Goal: Task Accomplishment & Management: Complete application form

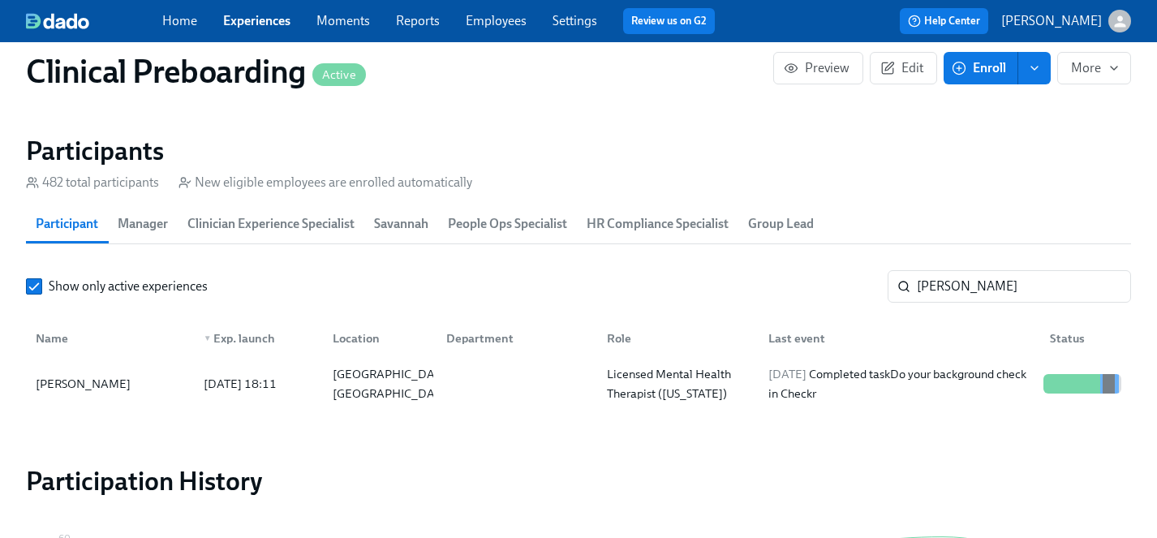
scroll to position [1722, 0]
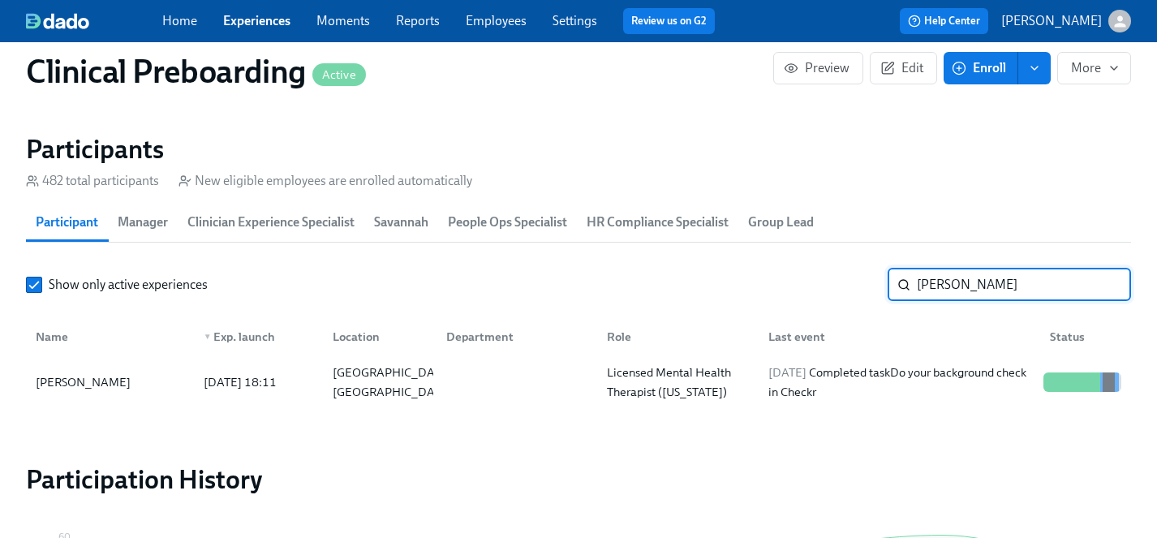
drag, startPoint x: 965, startPoint y: 280, endPoint x: 759, endPoint y: 279, distance: 206.0
click at [759, 279] on div "Show only active experiences sajay ​" at bounding box center [578, 284] width 1105 height 32
click at [47, 380] on div "Joel Correa" at bounding box center [83, 381] width 108 height 19
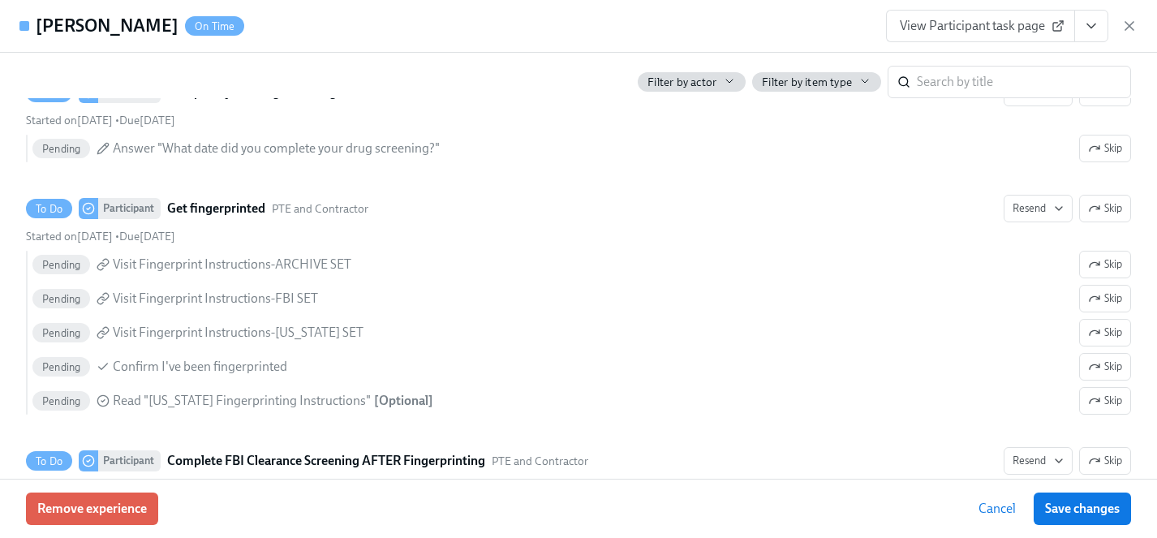
scroll to position [2401, 0]
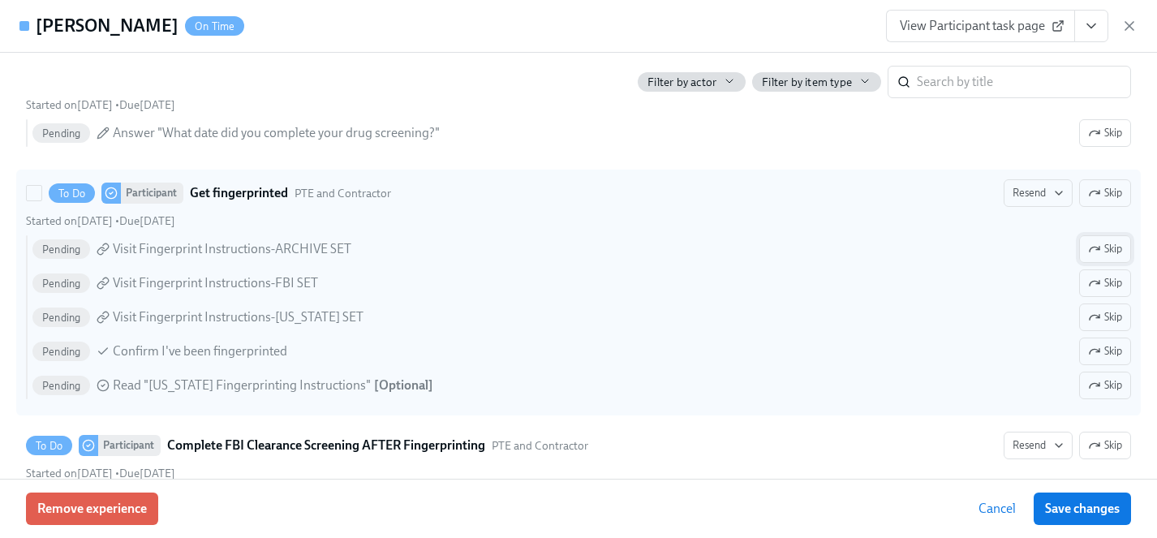
click at [1105, 246] on span "Skip" at bounding box center [1105, 249] width 34 height 16
click at [1113, 280] on span "Skip" at bounding box center [1105, 283] width 34 height 16
click at [1111, 385] on span "Skip" at bounding box center [1105, 385] width 34 height 16
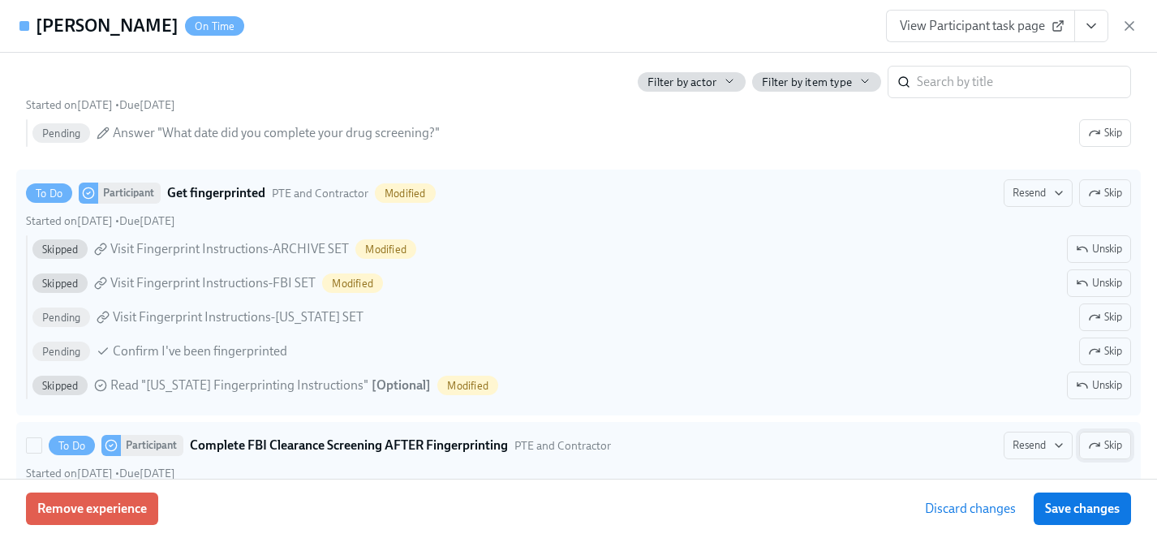
click at [1106, 444] on span "Skip" at bounding box center [1105, 445] width 34 height 16
click at [1101, 511] on span "Save changes" at bounding box center [1082, 508] width 75 height 16
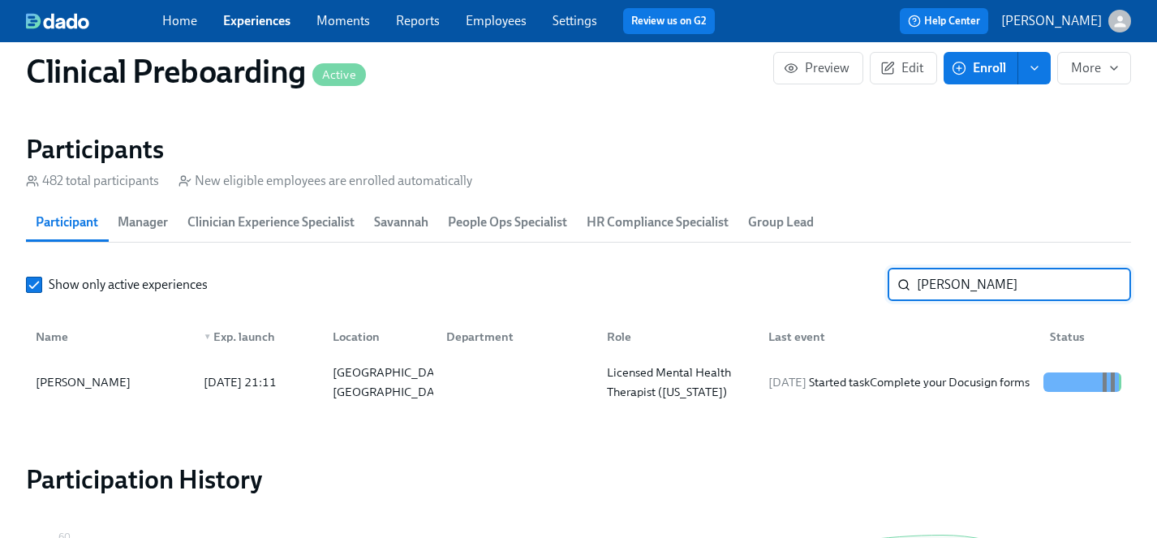
drag, startPoint x: 950, startPoint y: 285, endPoint x: 882, endPoint y: 285, distance: 67.3
click at [882, 285] on div "Show only active experiences joel ​" at bounding box center [578, 284] width 1105 height 32
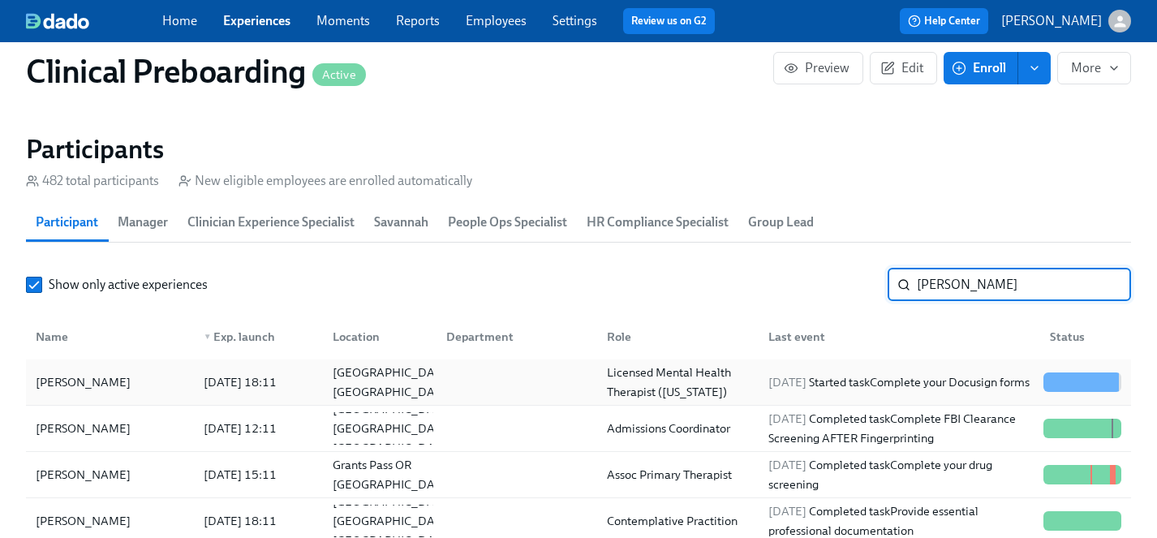
type input "[PERSON_NAME]"
click at [58, 384] on div "[PERSON_NAME]" at bounding box center [83, 381] width 108 height 19
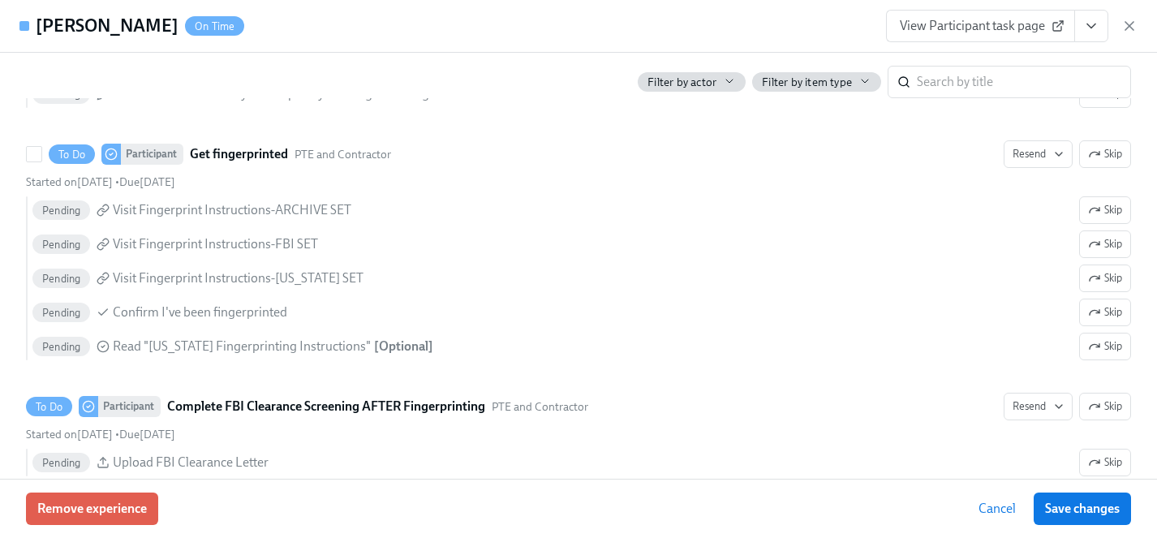
scroll to position [2438, 0]
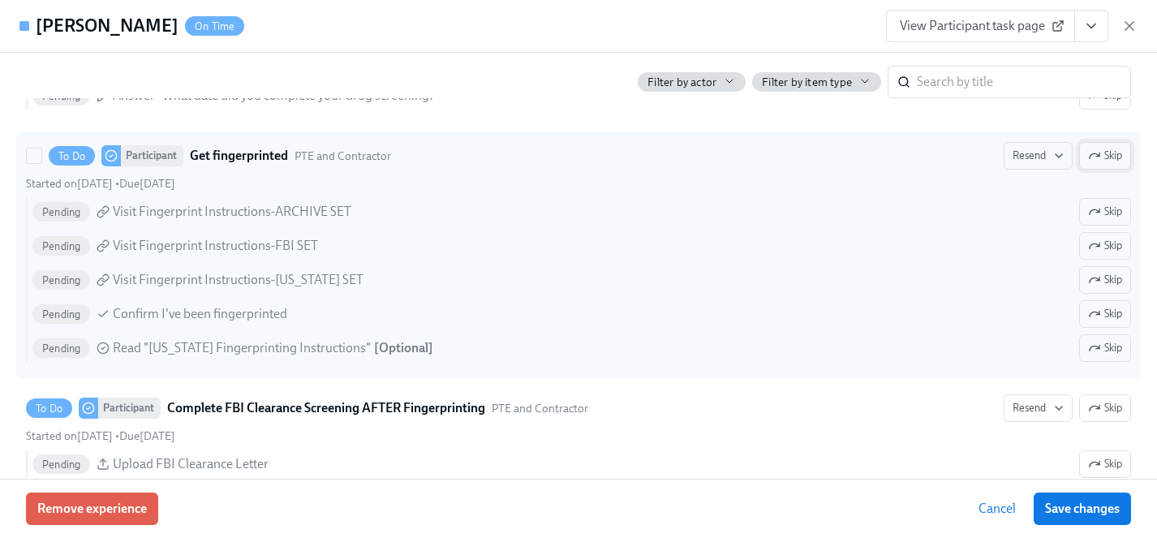
click at [1101, 160] on span "Skip" at bounding box center [1105, 156] width 34 height 16
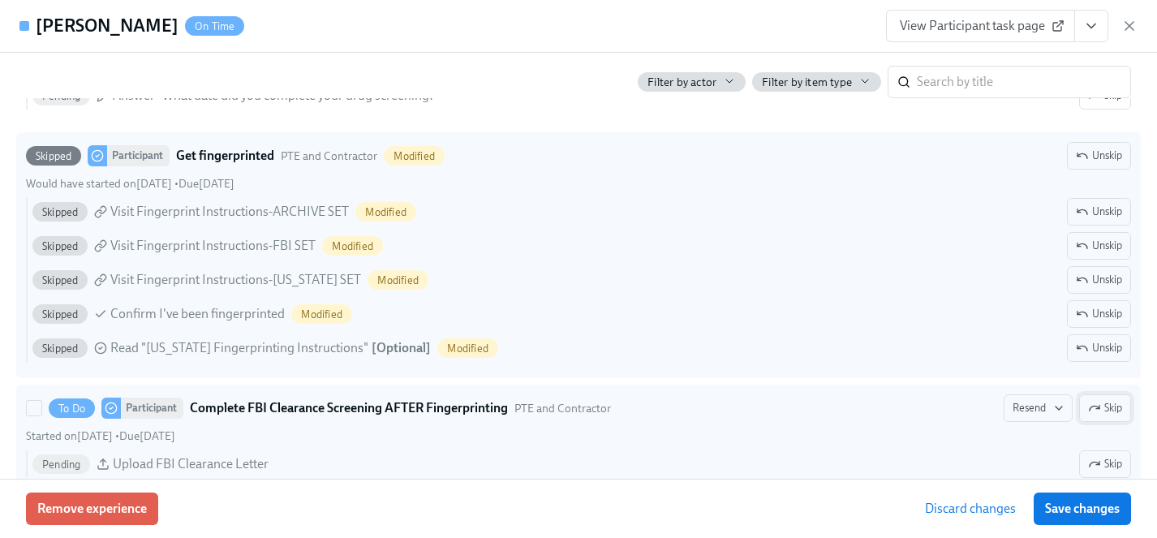
click at [1097, 410] on icon "button" at bounding box center [1094, 407] width 13 height 13
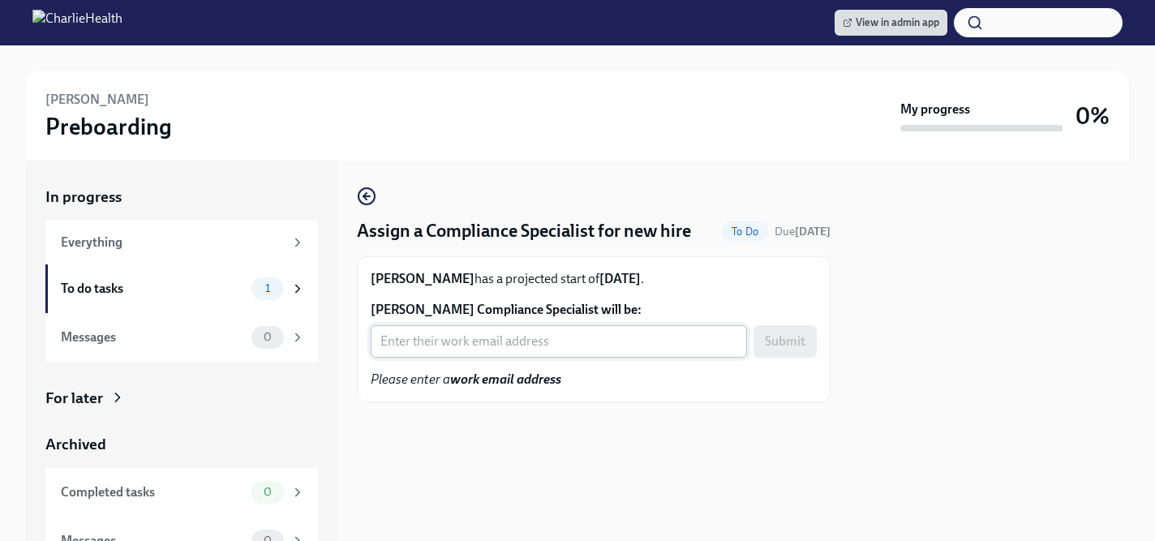
click at [444, 330] on input "Joel Correa's Compliance Specialist will be:" at bounding box center [559, 341] width 376 height 32
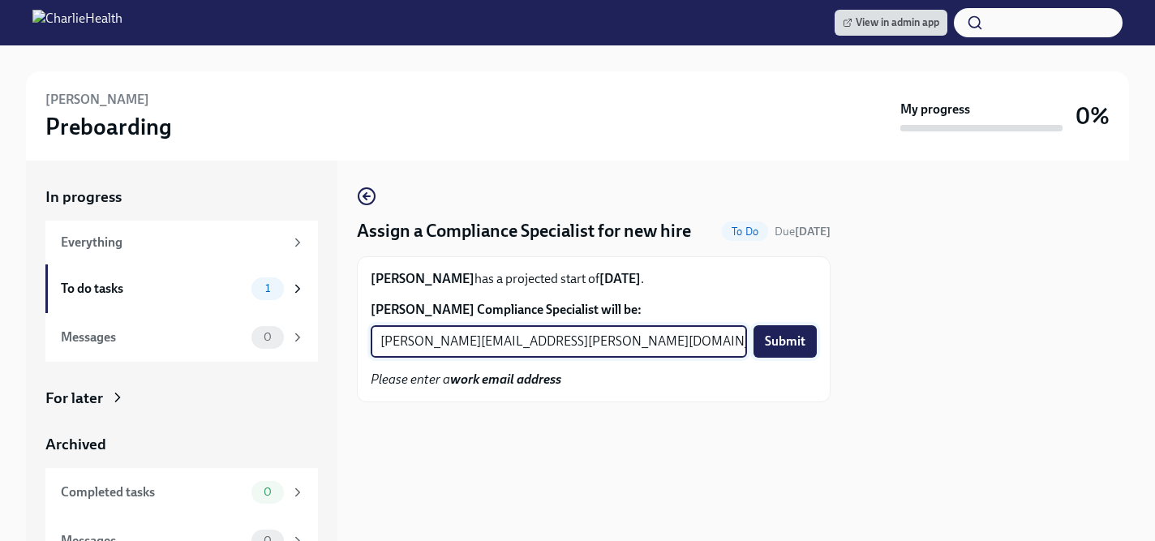
type input "jessica.barrett@charliehealth.com"
click at [782, 341] on span "Submit" at bounding box center [785, 341] width 41 height 16
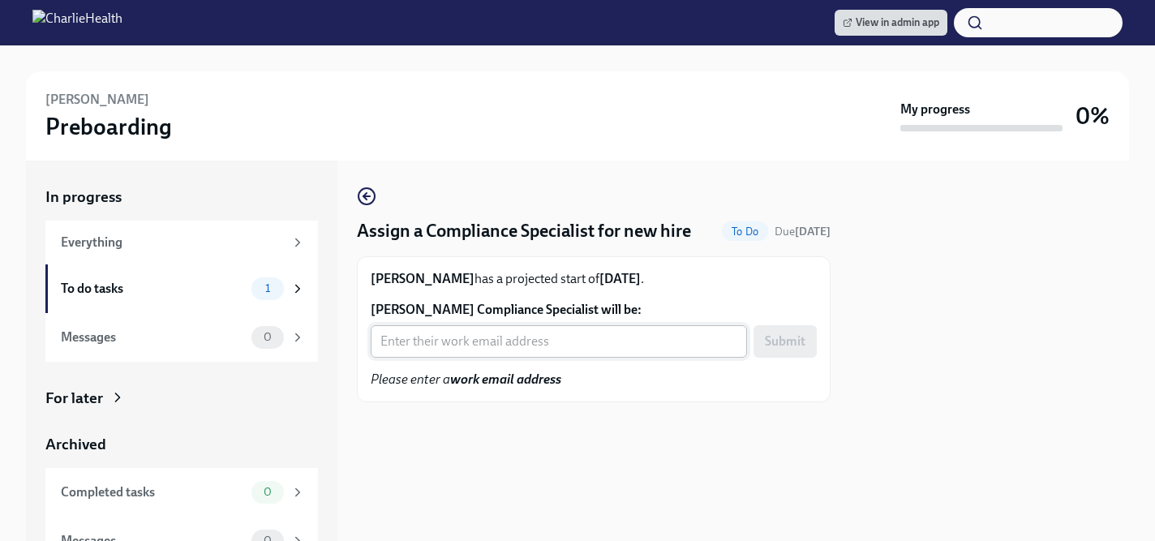
click at [436, 344] on input "[PERSON_NAME] Compliance Specialist will be:" at bounding box center [559, 341] width 376 height 32
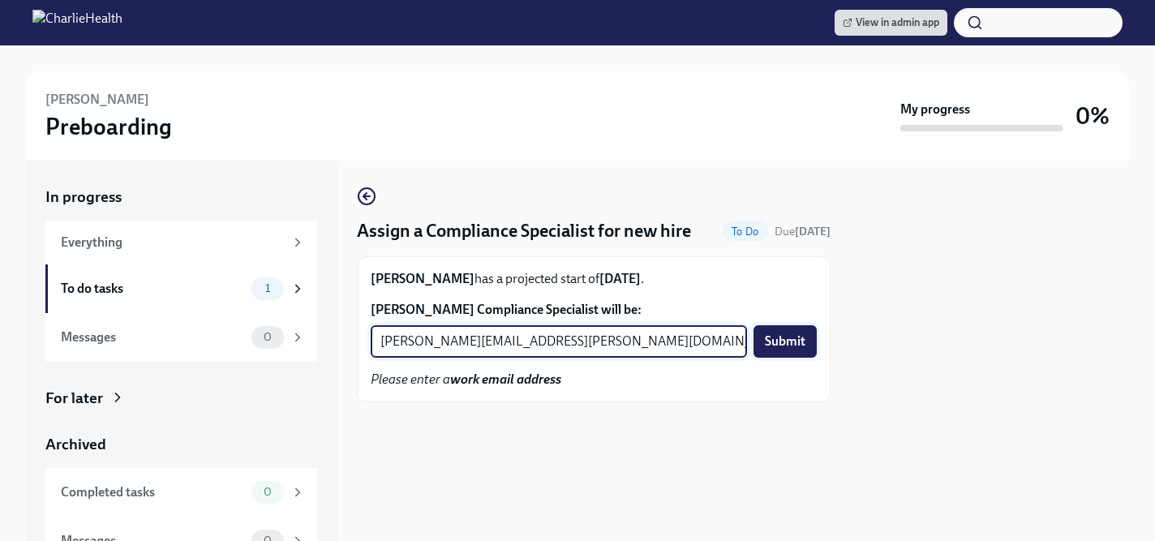
type input "[PERSON_NAME][EMAIL_ADDRESS][PERSON_NAME][DOMAIN_NAME]"
click at [784, 342] on span "Submit" at bounding box center [785, 341] width 41 height 16
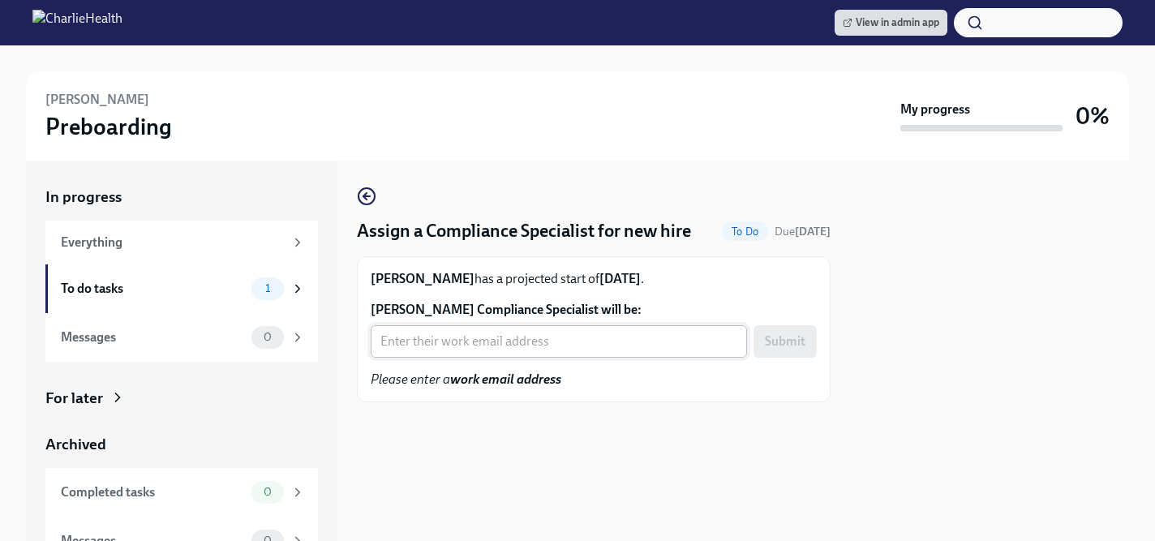
click at [495, 347] on input "Andrea Murphy's Compliance Specialist will be:" at bounding box center [559, 341] width 376 height 32
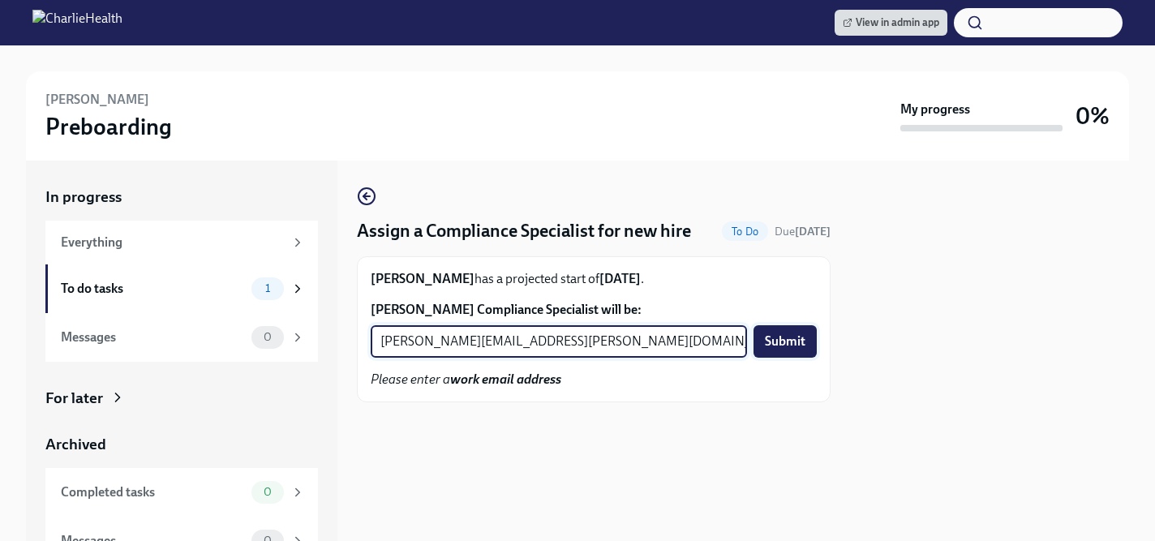
type input "chelsey.mendoza@charliehealth.com"
click at [777, 339] on span "Submit" at bounding box center [785, 341] width 41 height 16
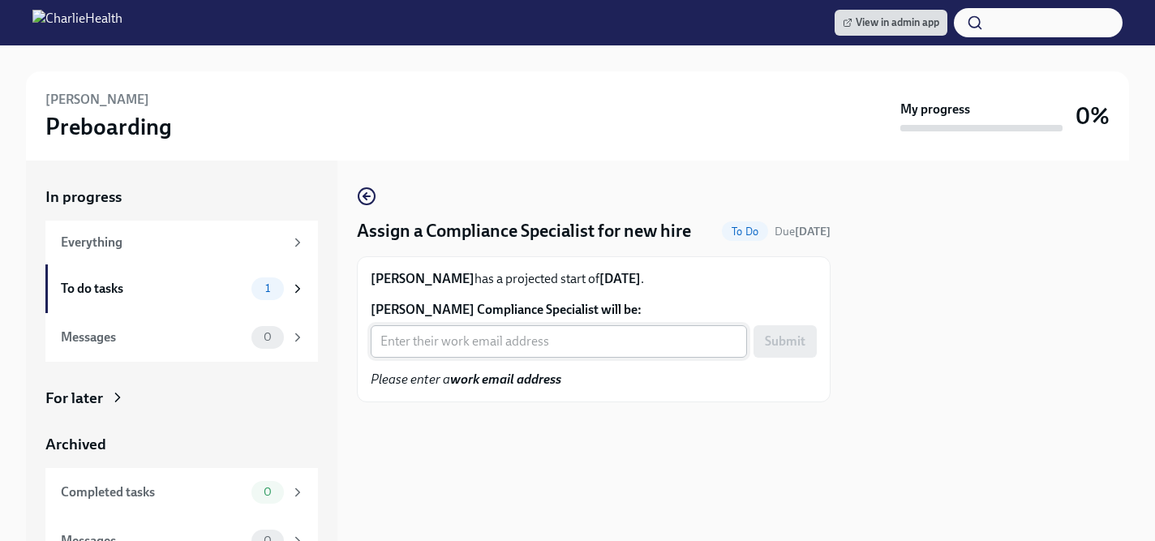
click at [457, 344] on input "[PERSON_NAME] Compliance Specialist will be:" at bounding box center [559, 341] width 376 height 32
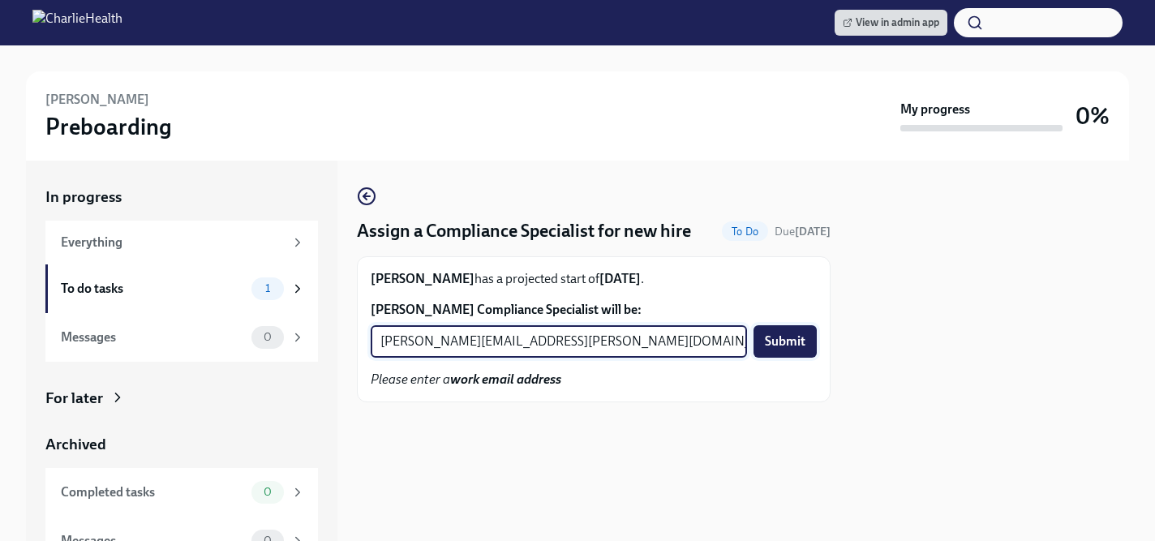
type input "[PERSON_NAME][EMAIL_ADDRESS][PERSON_NAME][DOMAIN_NAME]"
click at [772, 348] on span "Submit" at bounding box center [785, 341] width 41 height 16
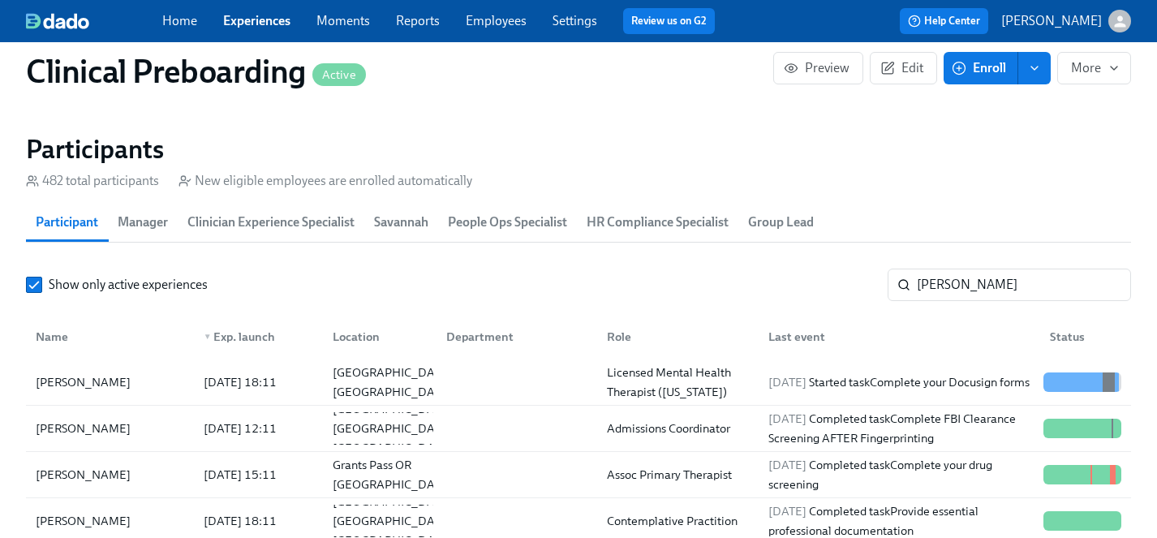
scroll to position [0, 19898]
click at [256, 27] on link "Experiences" at bounding box center [256, 20] width 67 height 15
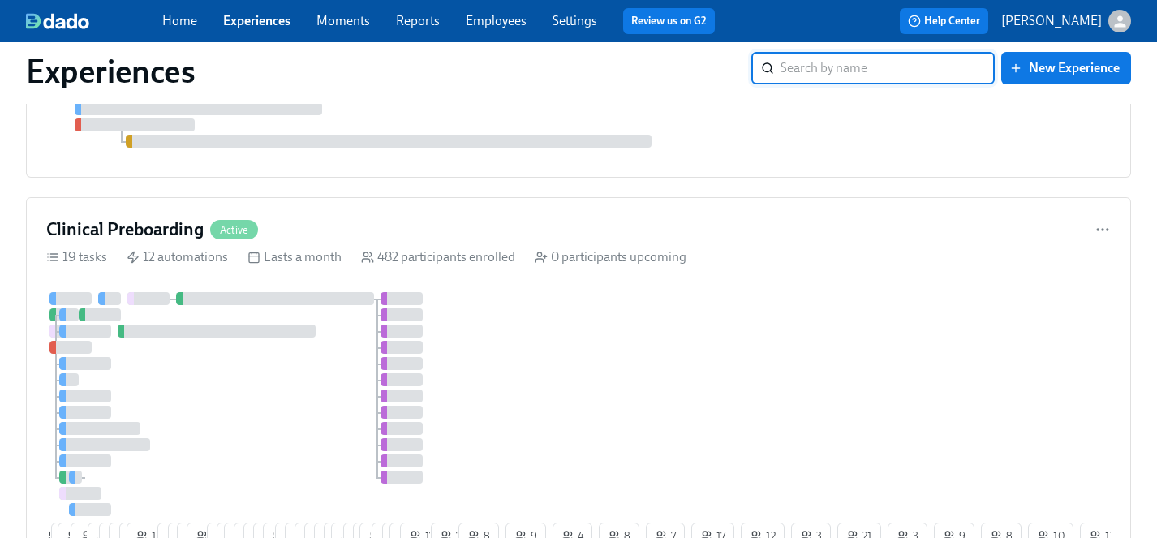
scroll to position [1084, 0]
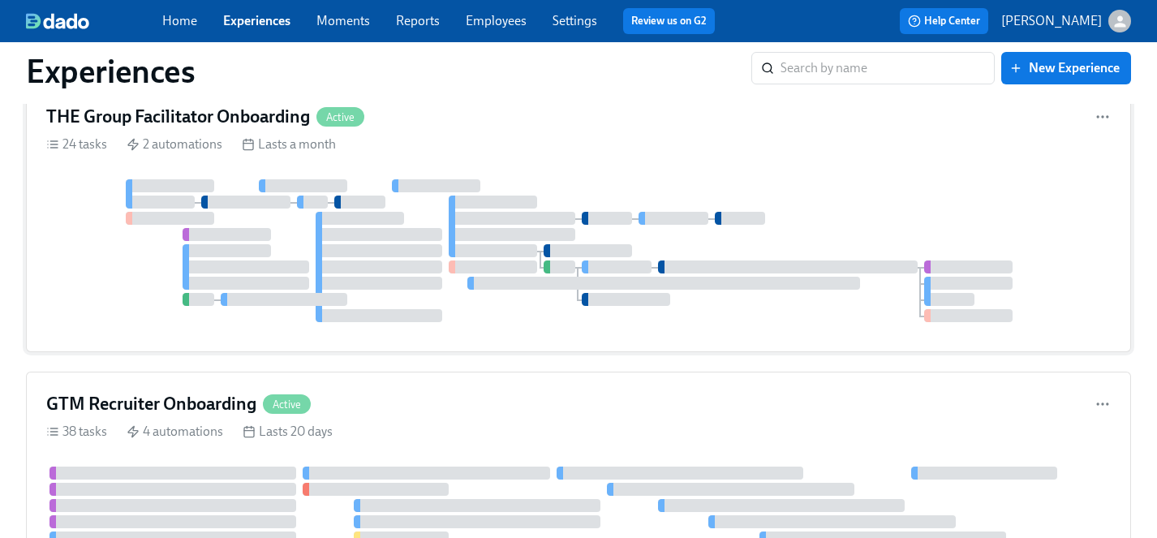
click at [663, 177] on div "THE Group Facilitator Onboarding Active 24 tasks 2 automations Lasts a month" at bounding box center [578, 218] width 1105 height 268
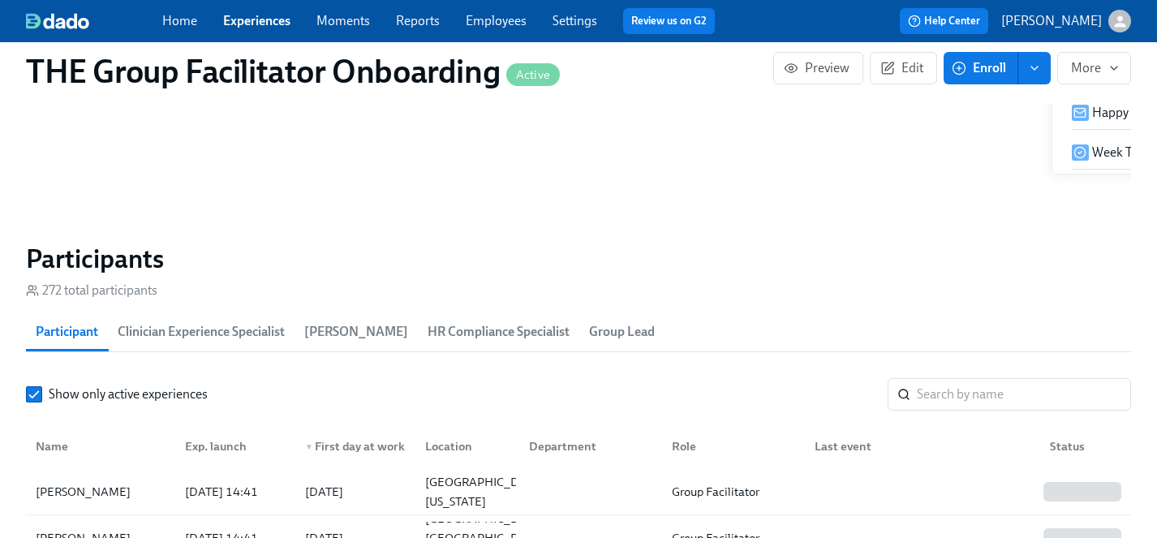
scroll to position [0, 21522]
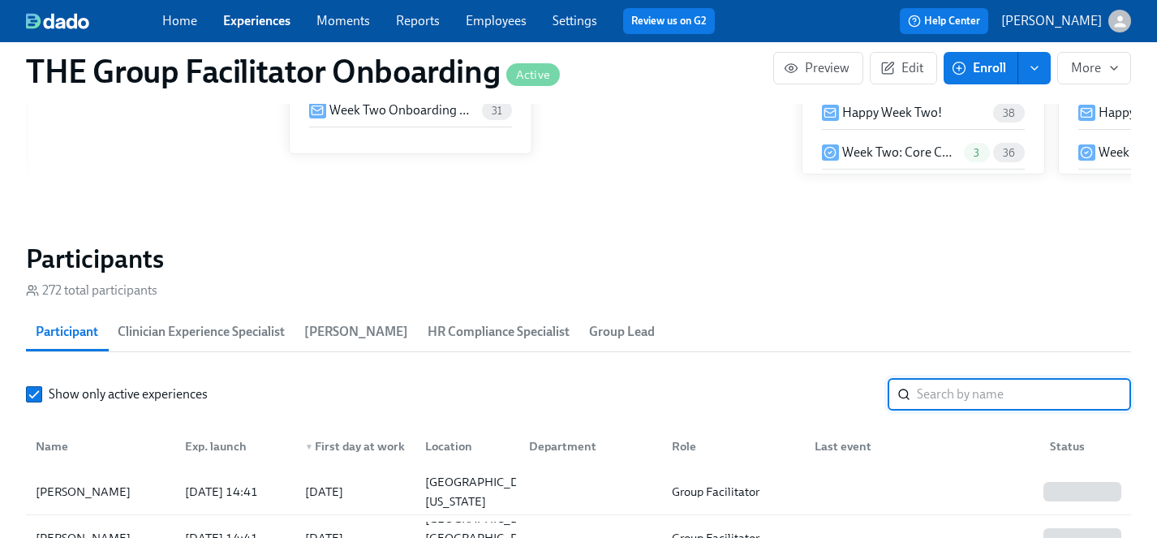
click at [943, 393] on input "search" at bounding box center [1023, 394] width 214 height 32
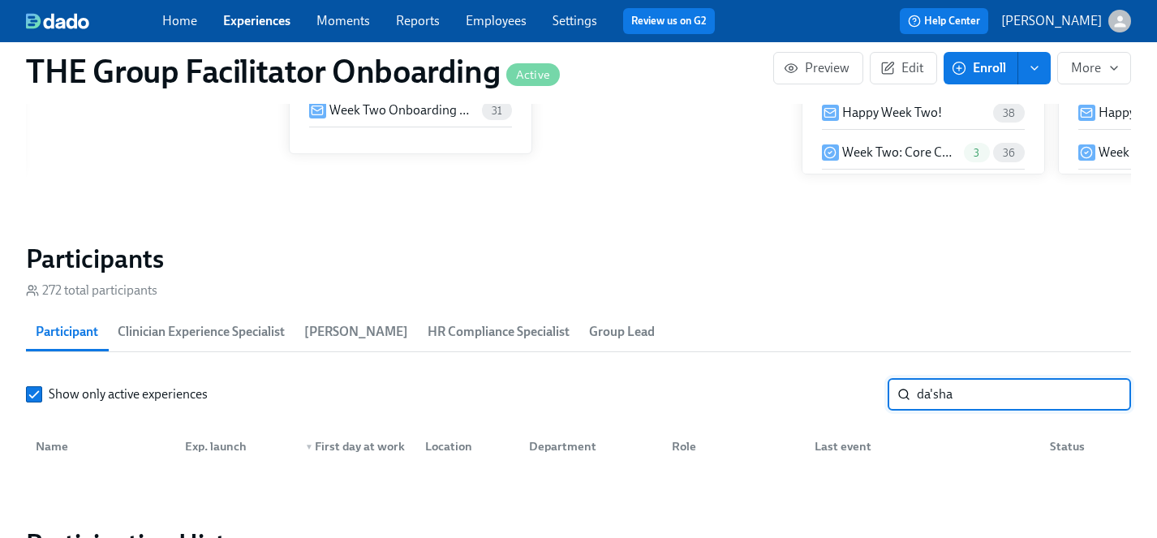
drag, startPoint x: 985, startPoint y: 394, endPoint x: 799, endPoint y: 393, distance: 185.7
click at [799, 393] on div "Show only active experiences da'sha ​" at bounding box center [578, 394] width 1105 height 32
type input "[PERSON_NAME]"
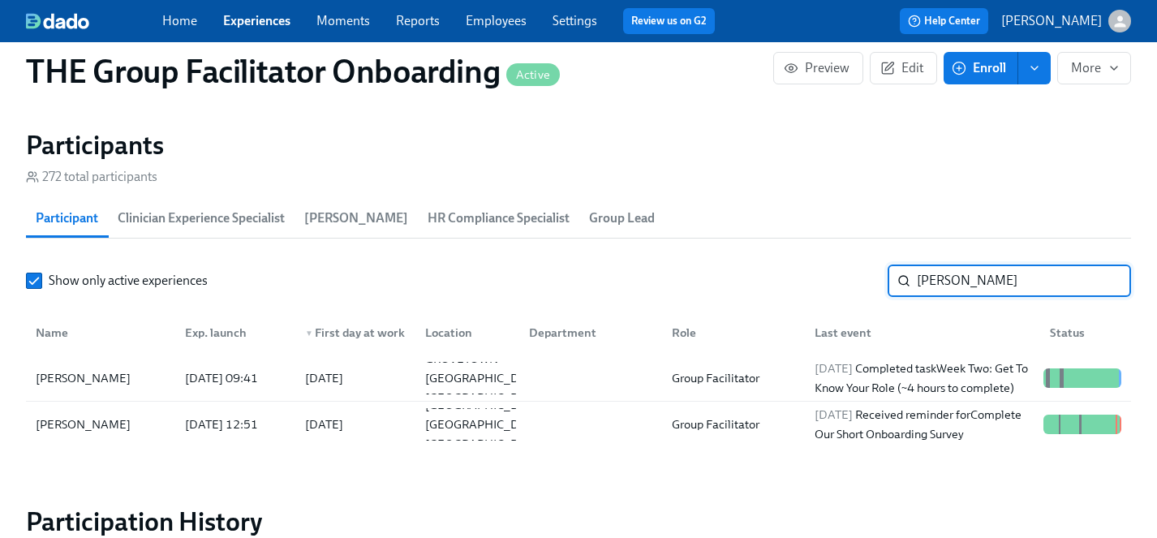
scroll to position [1397, 0]
click at [1104, 281] on input "[PERSON_NAME]" at bounding box center [1023, 281] width 214 height 32
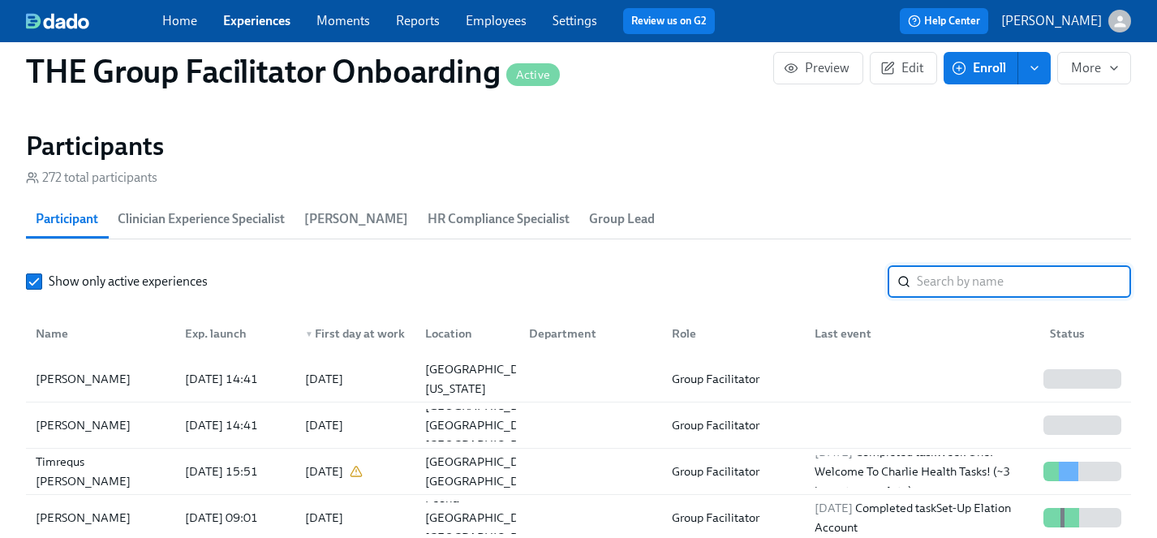
click at [264, 23] on link "Experiences" at bounding box center [256, 20] width 67 height 15
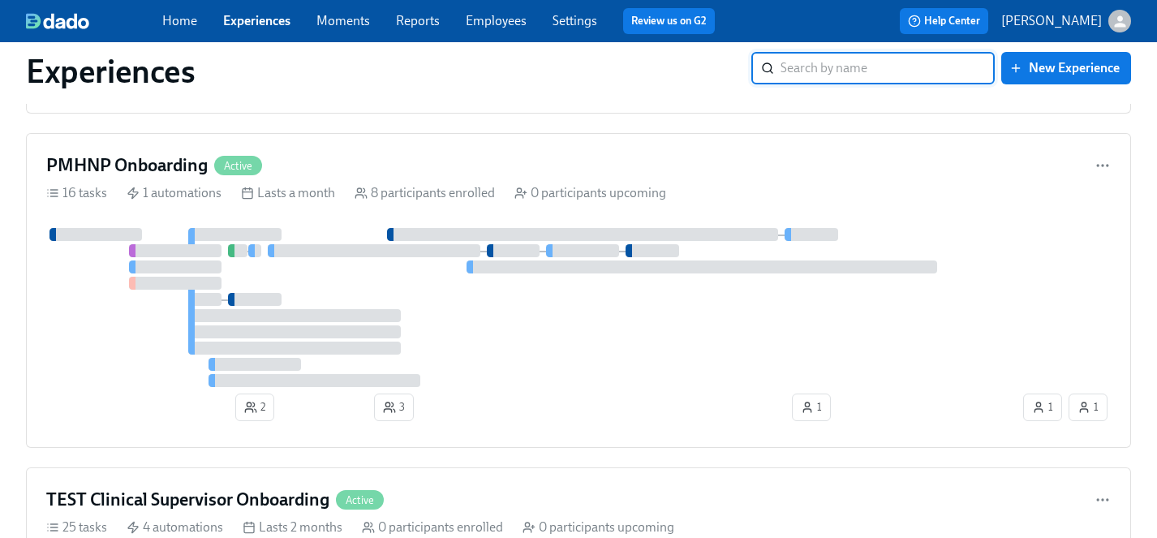
scroll to position [8469, 0]
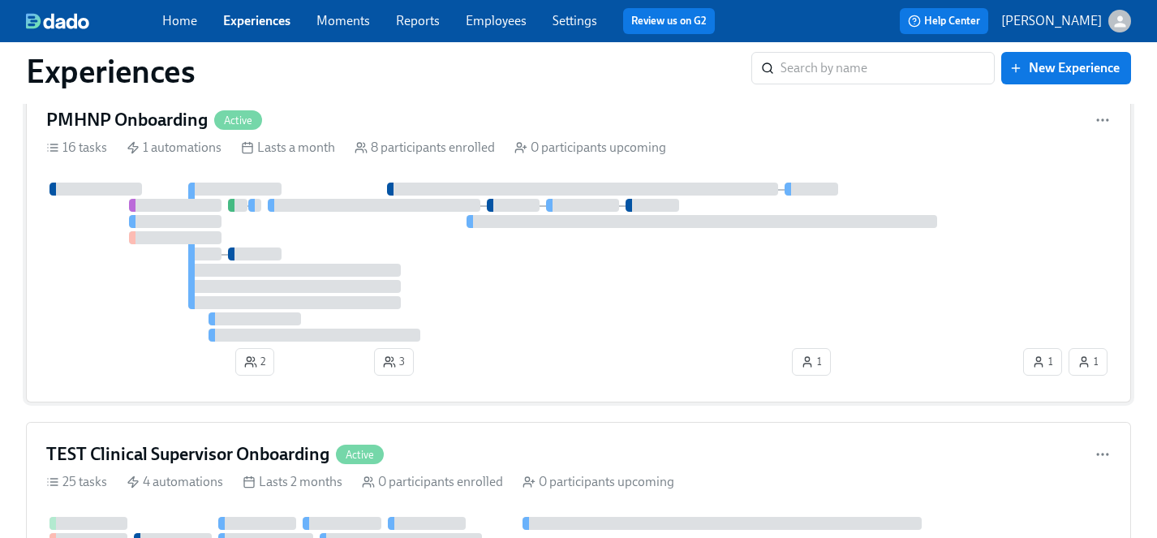
click at [491, 300] on div at bounding box center [532, 261] width 973 height 159
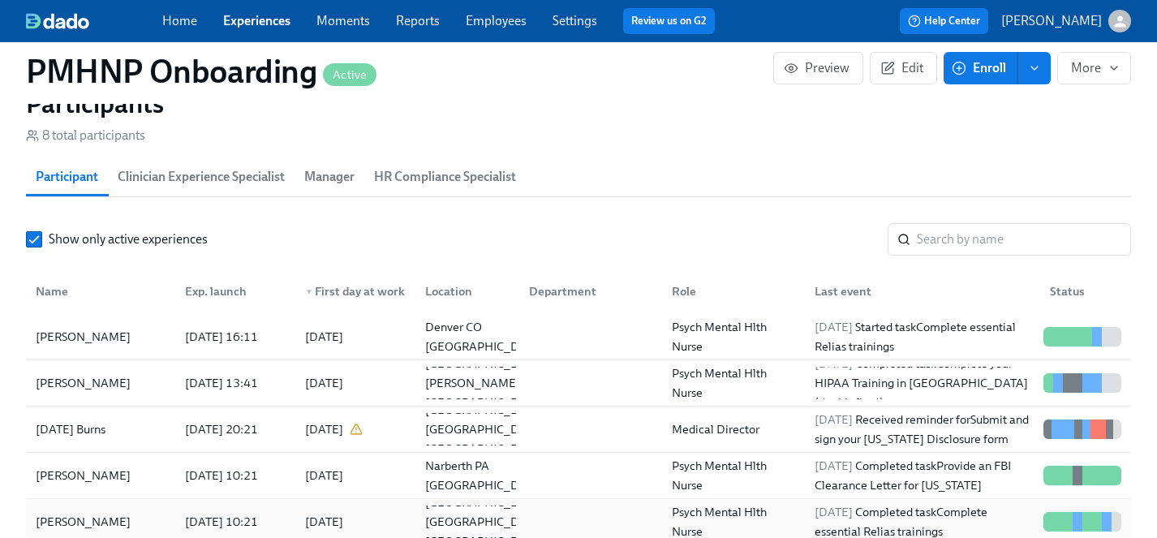
scroll to position [15, 0]
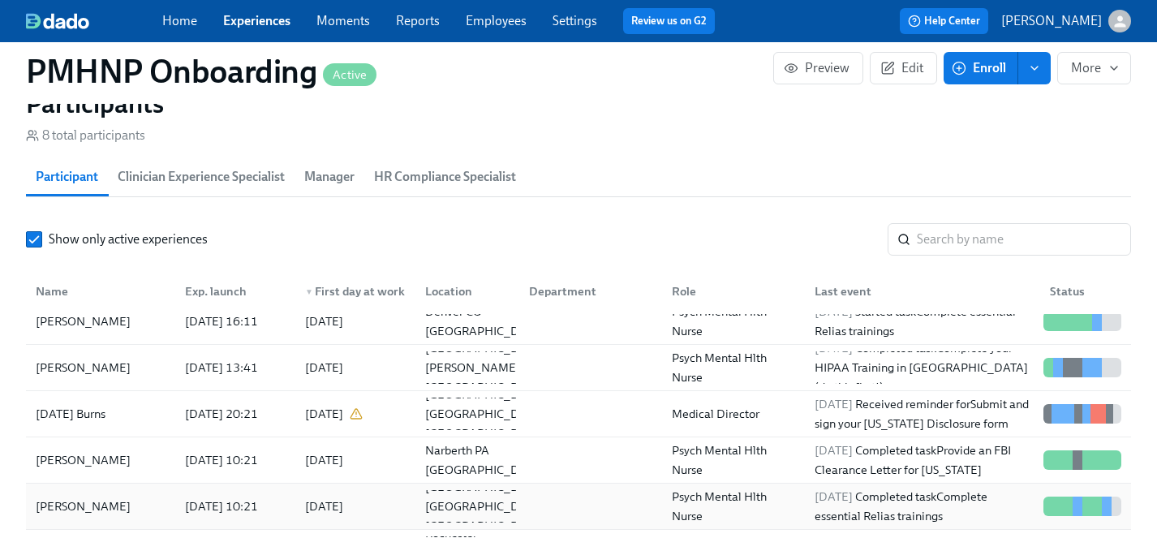
click at [71, 501] on div "[PERSON_NAME]" at bounding box center [83, 505] width 108 height 19
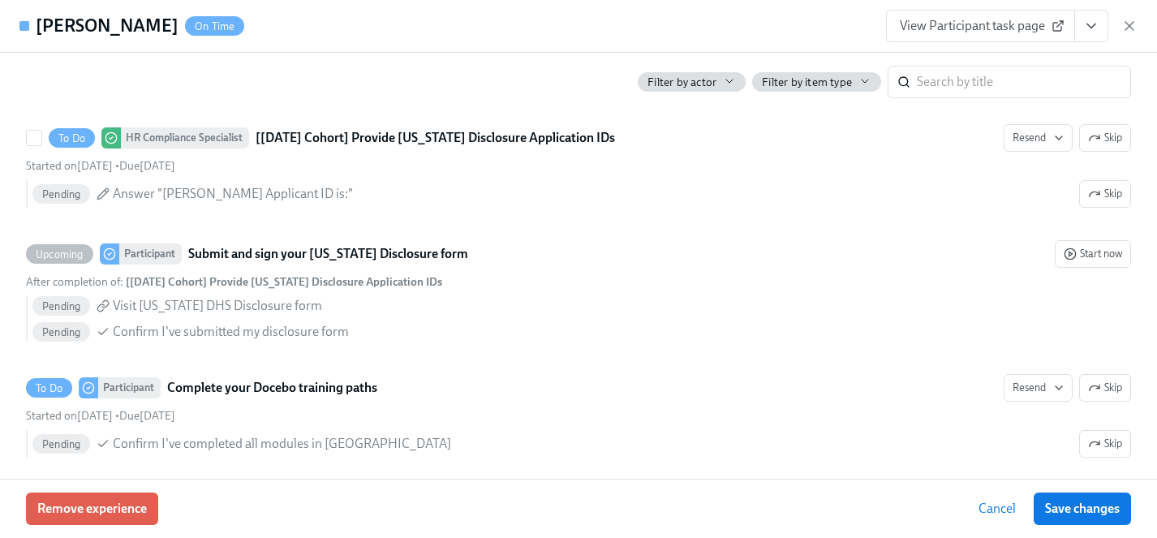
scroll to position [1698, 0]
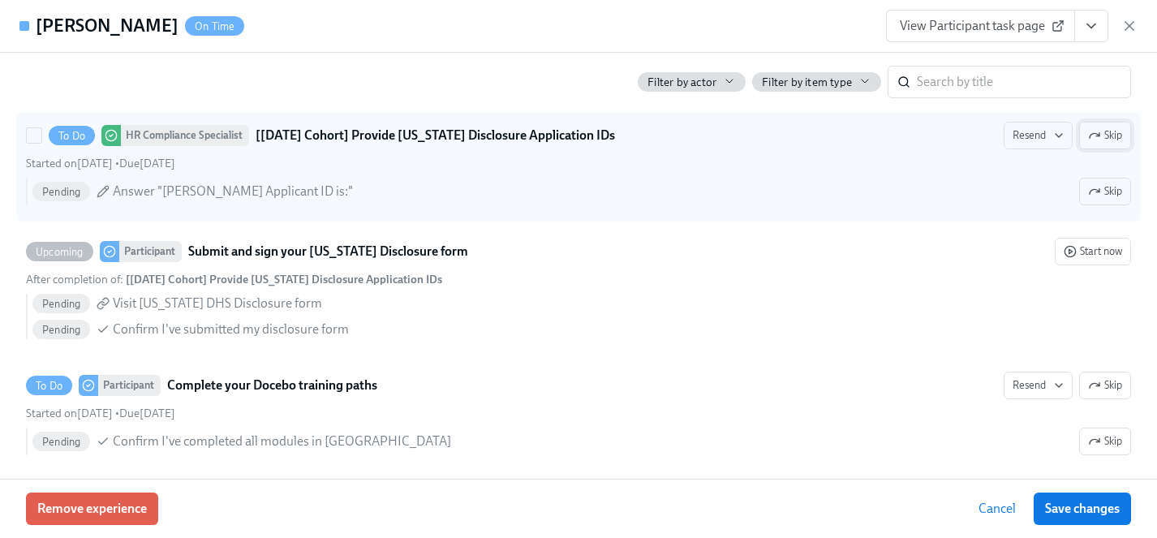
click at [1097, 142] on icon "button" at bounding box center [1094, 135] width 13 height 13
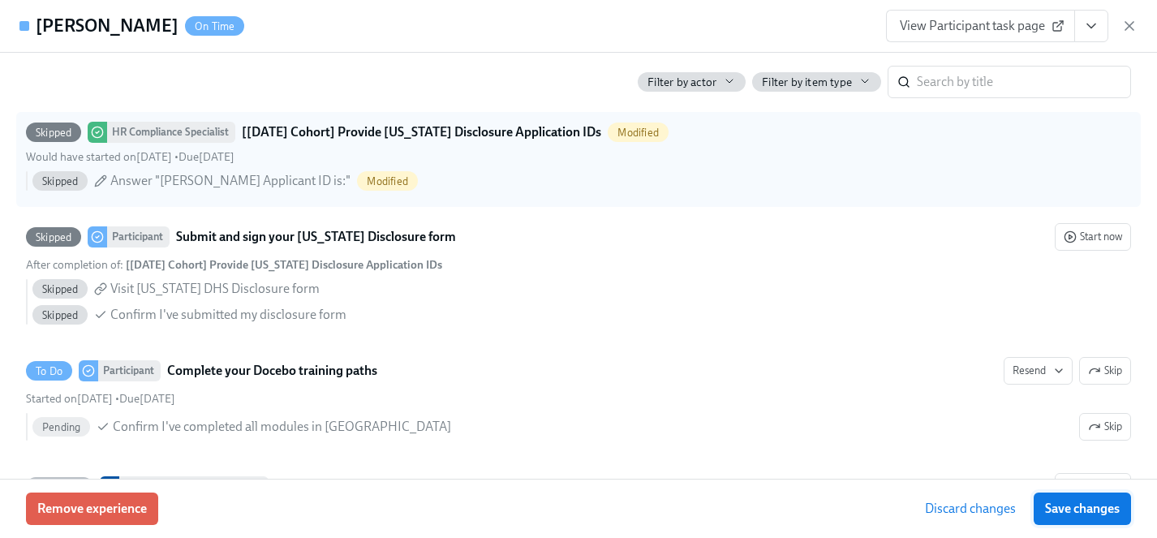
click at [1086, 501] on span "Save changes" at bounding box center [1082, 508] width 75 height 16
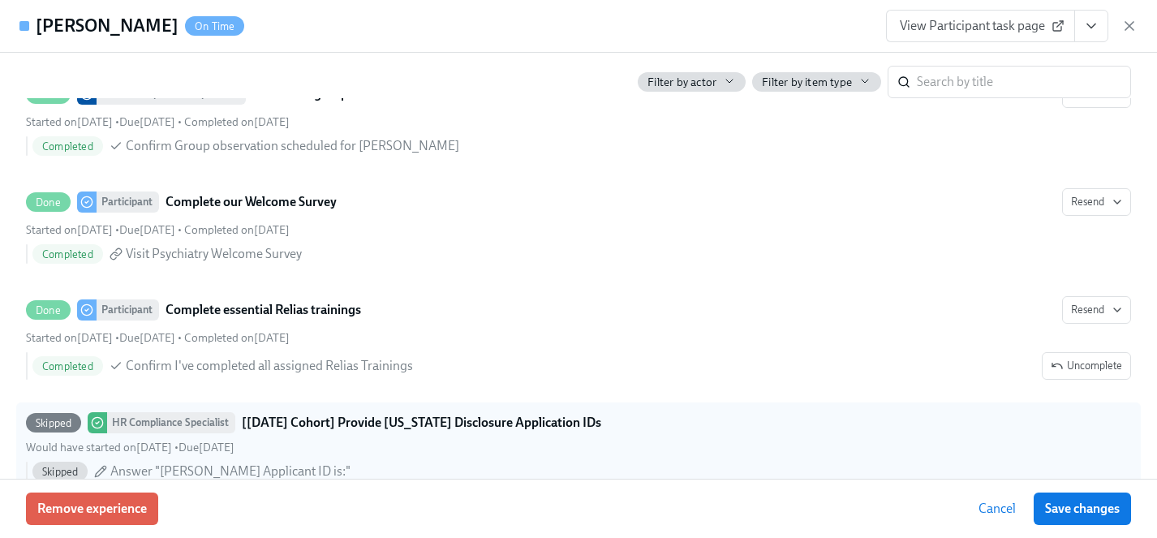
scroll to position [1018, 0]
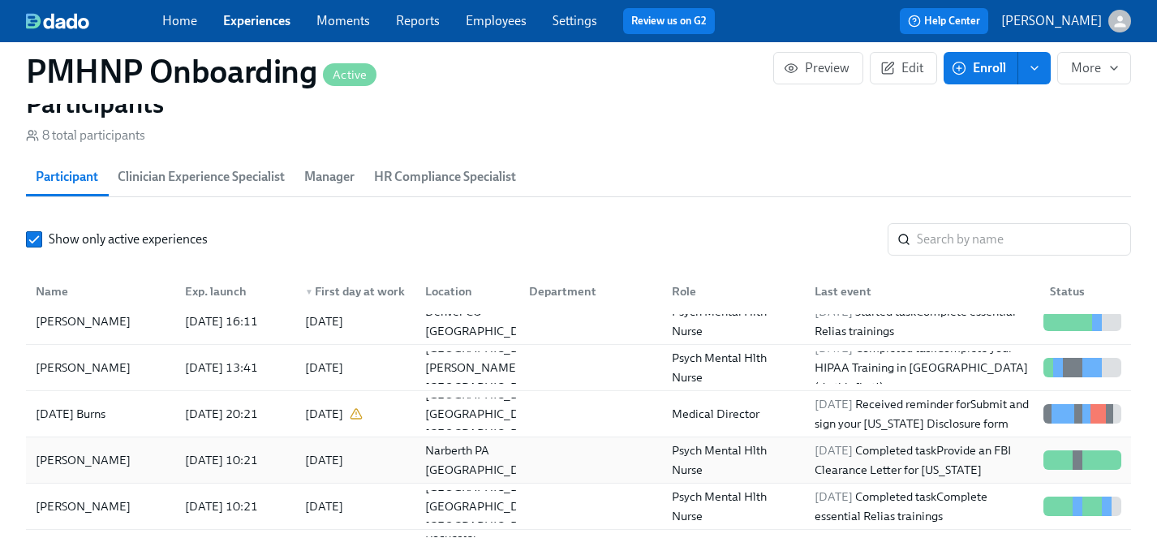
click at [79, 453] on div "[PERSON_NAME]" at bounding box center [83, 459] width 108 height 19
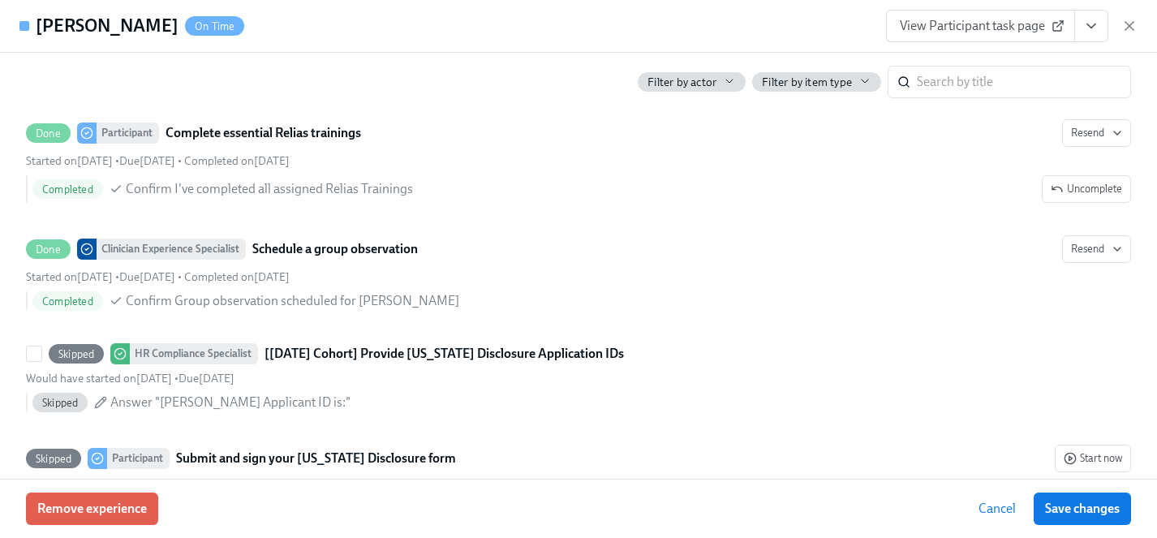
scroll to position [1482, 0]
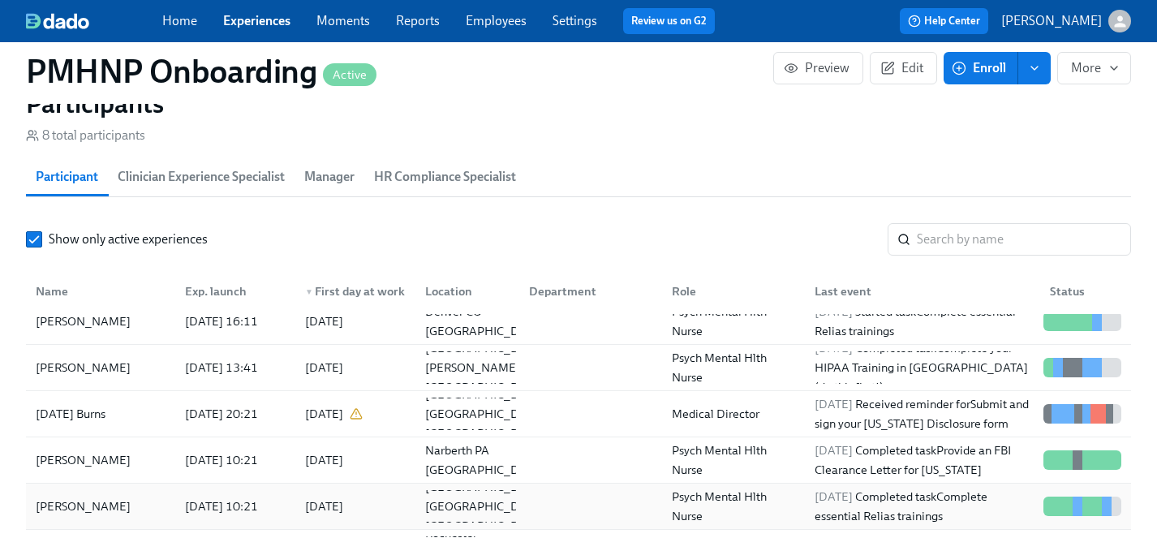
click at [76, 508] on div "[PERSON_NAME]" at bounding box center [83, 505] width 108 height 19
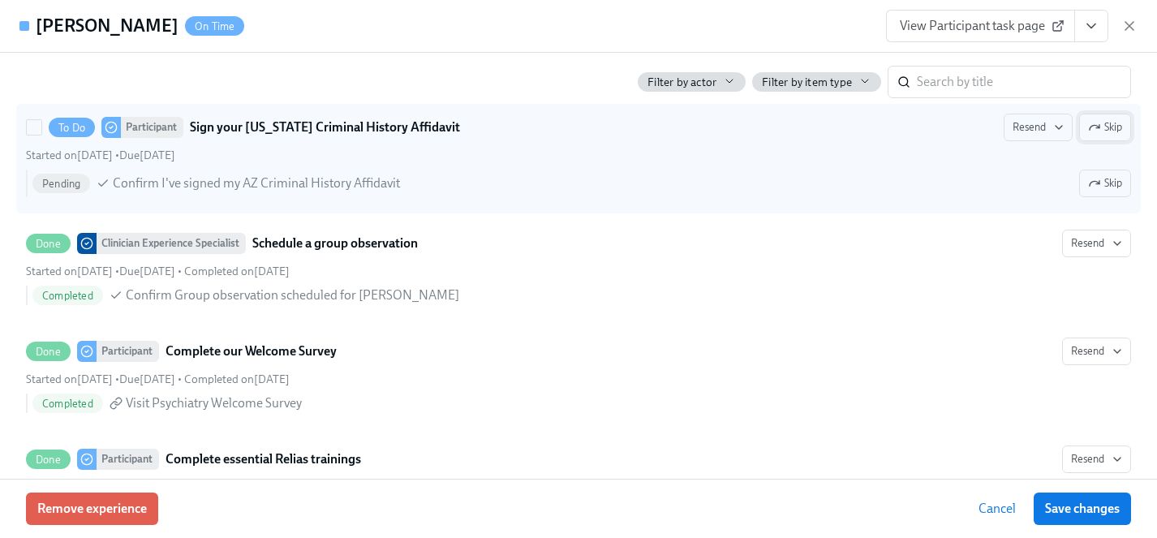
click at [1105, 135] on span "Skip" at bounding box center [1105, 127] width 34 height 16
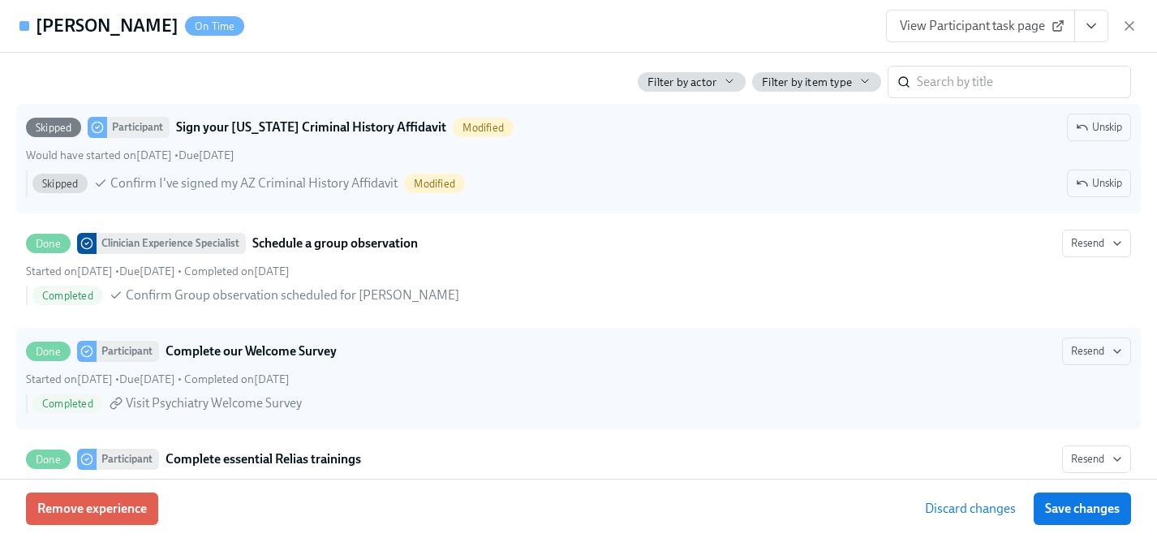
click at [1082, 508] on span "Save changes" at bounding box center [1082, 508] width 75 height 16
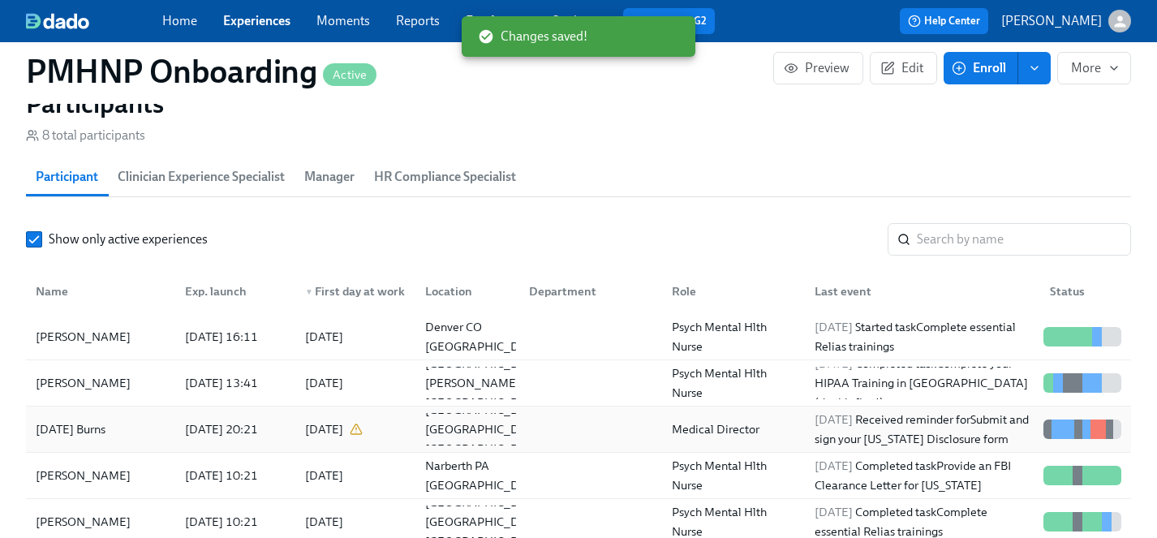
click at [57, 429] on div "[DATE] Burns" at bounding box center [70, 428] width 83 height 19
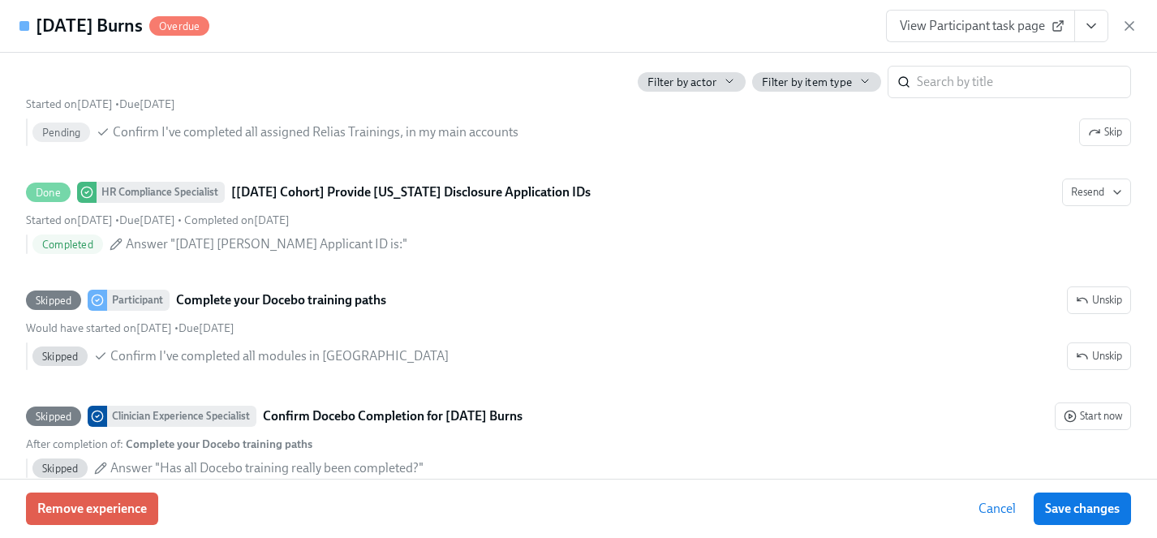
scroll to position [1726, 0]
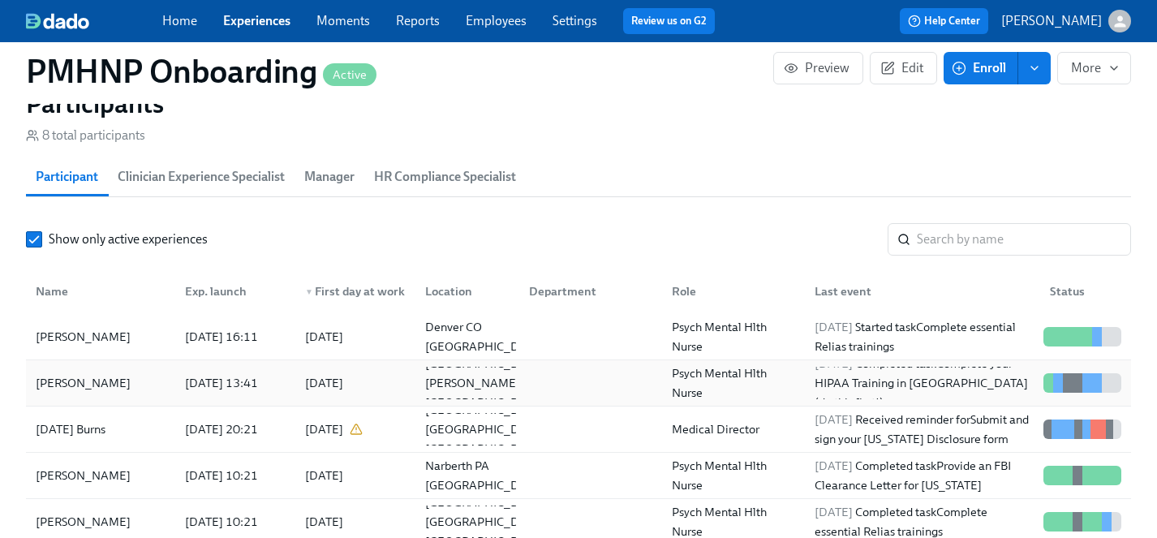
click at [79, 385] on div "[PERSON_NAME]" at bounding box center [83, 382] width 108 height 19
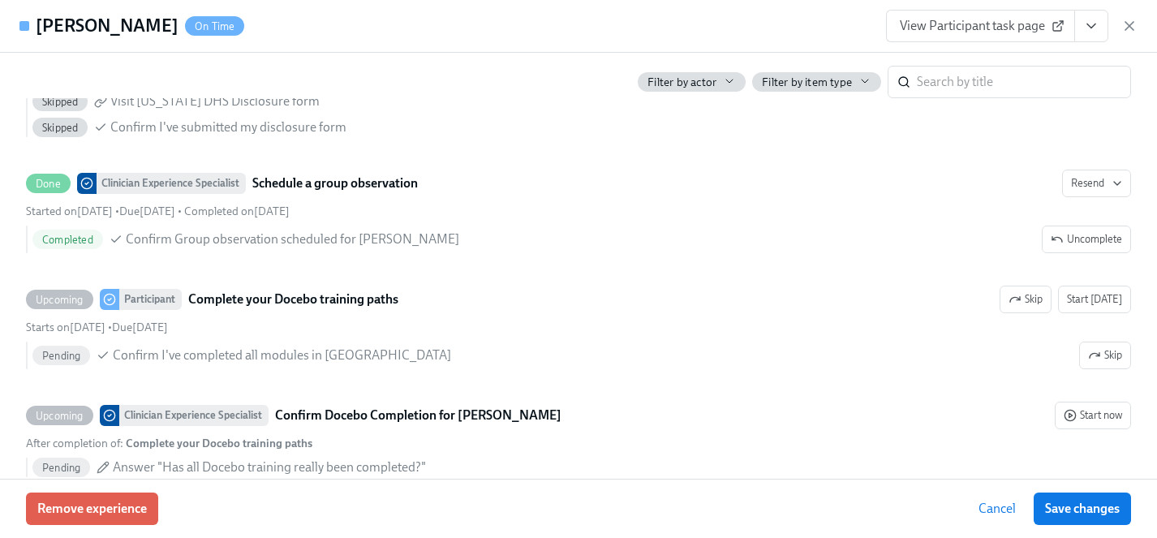
scroll to position [1769, 0]
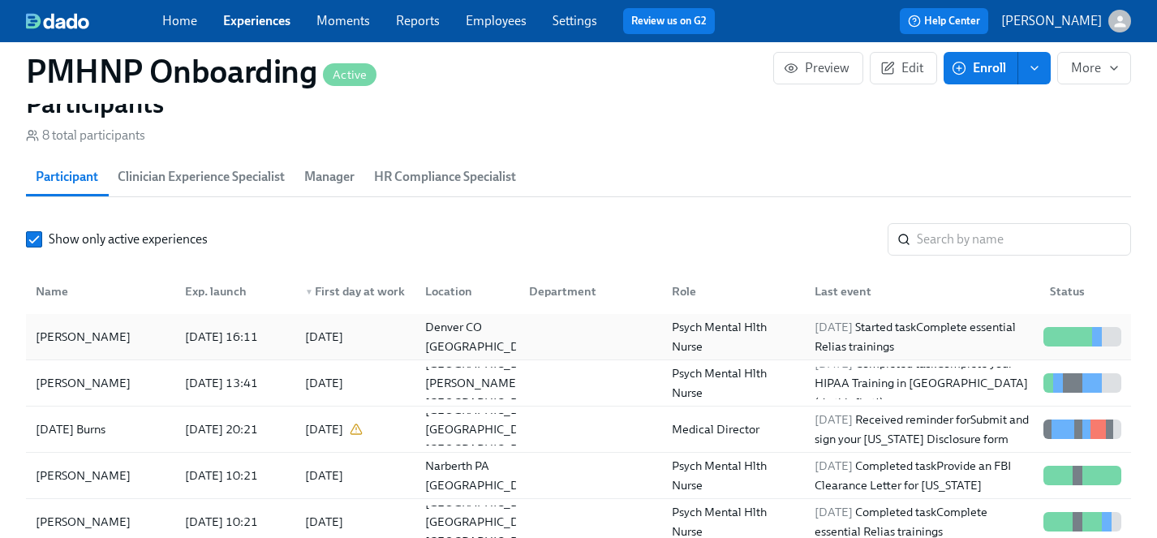
click at [88, 337] on div "[PERSON_NAME]" at bounding box center [83, 336] width 108 height 19
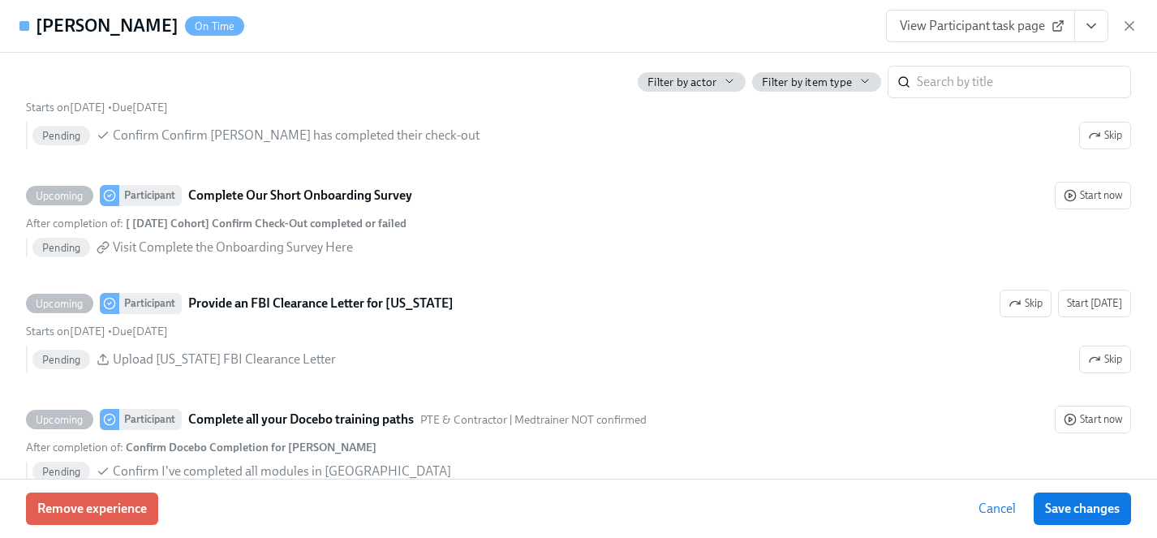
scroll to position [2254, 0]
